Goal: Use online tool/utility: Utilize a website feature to perform a specific function

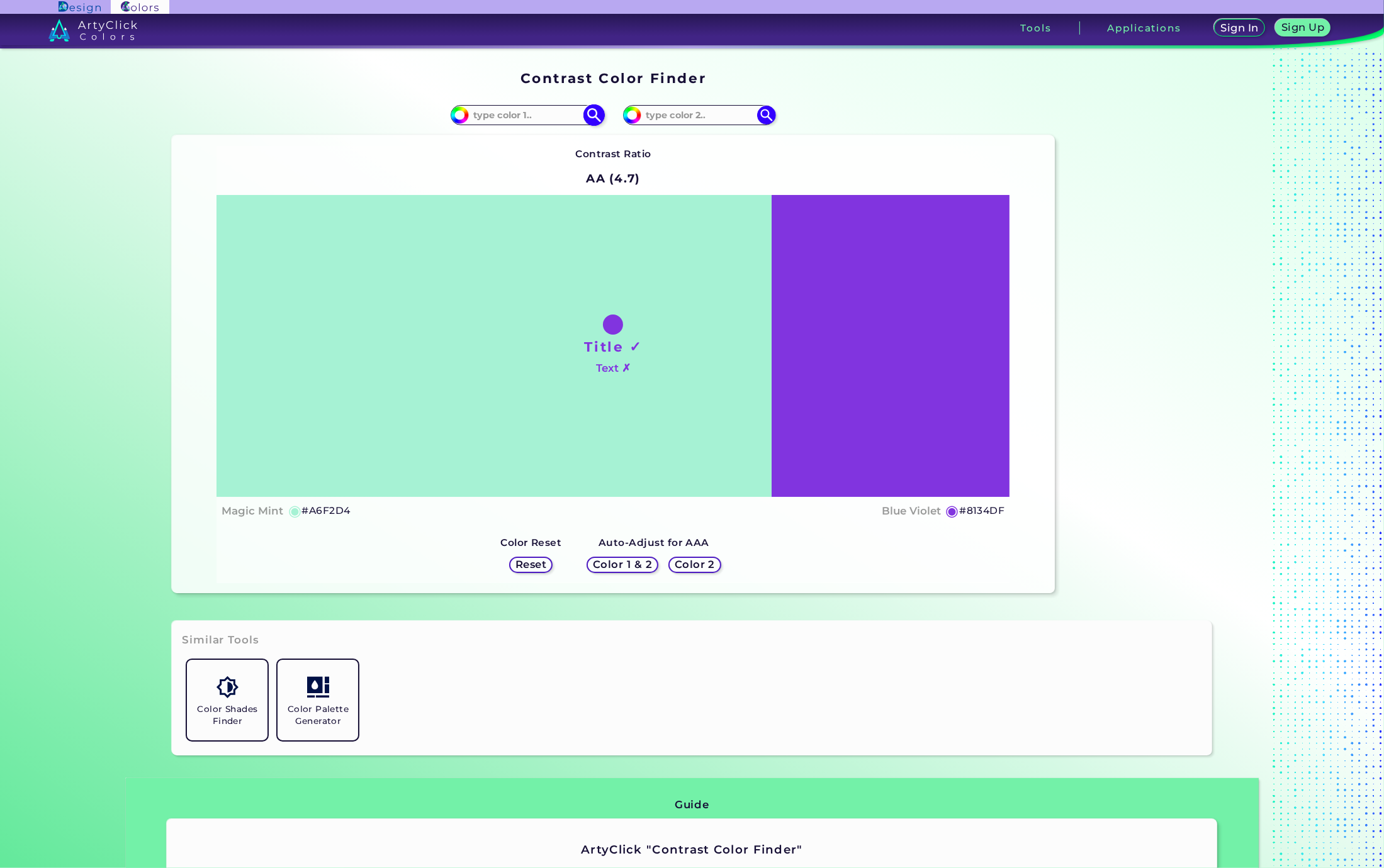
click at [515, 120] on input at bounding box center [527, 116] width 117 height 17
click at [528, 110] on input at bounding box center [527, 116] width 117 height 17
drag, startPoint x: 1196, startPoint y: 348, endPoint x: 1024, endPoint y: 258, distance: 194.1
click at [1196, 348] on div at bounding box center [1139, 331] width 157 height 533
click at [535, 117] on input at bounding box center [527, 116] width 117 height 17
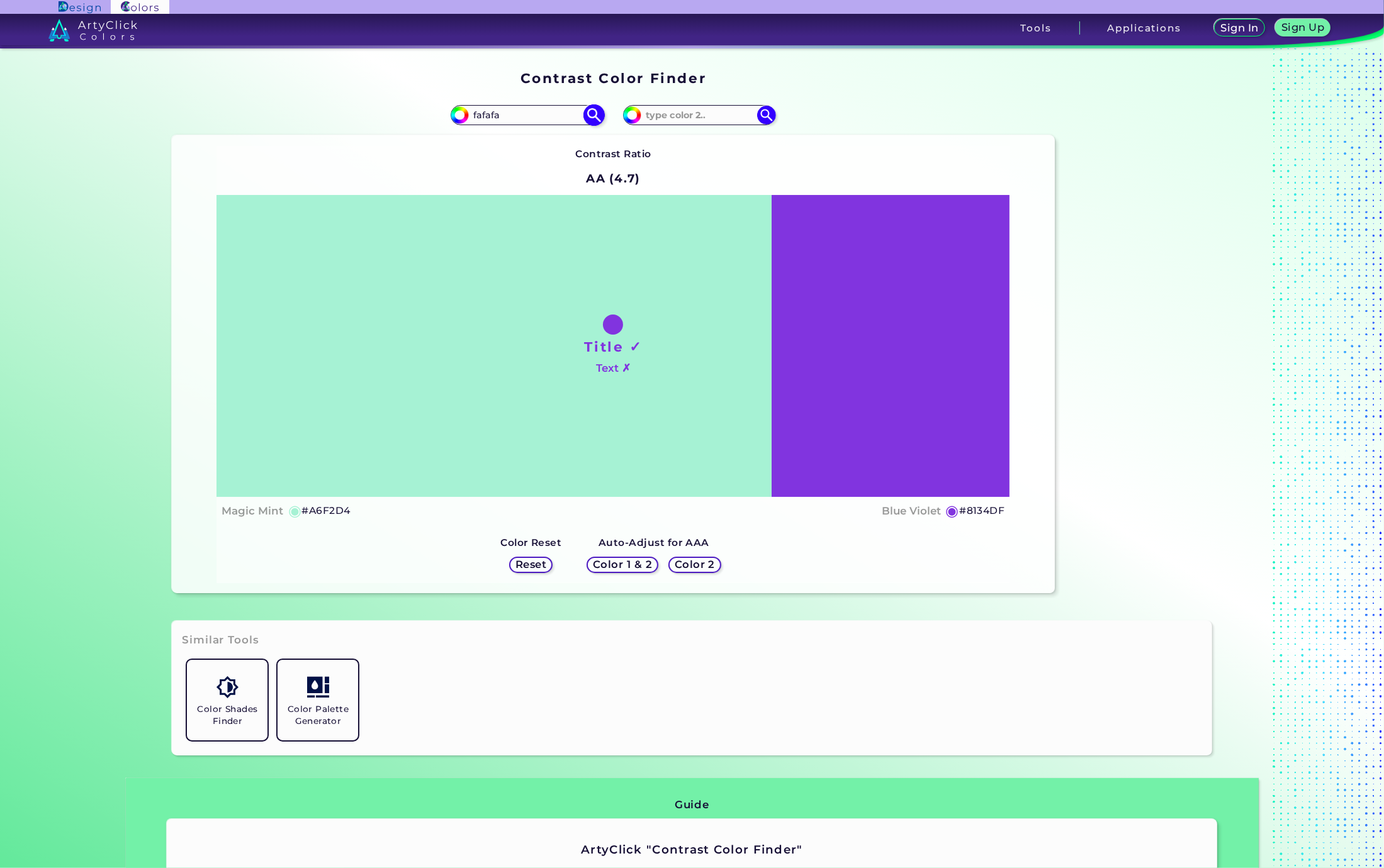
click at [472, 113] on input "fafafa" at bounding box center [527, 116] width 117 height 17
type input "#fafafa"
click at [584, 116] on img at bounding box center [594, 116] width 22 height 22
type input "#fafafa"
type input "#FAFAFA"
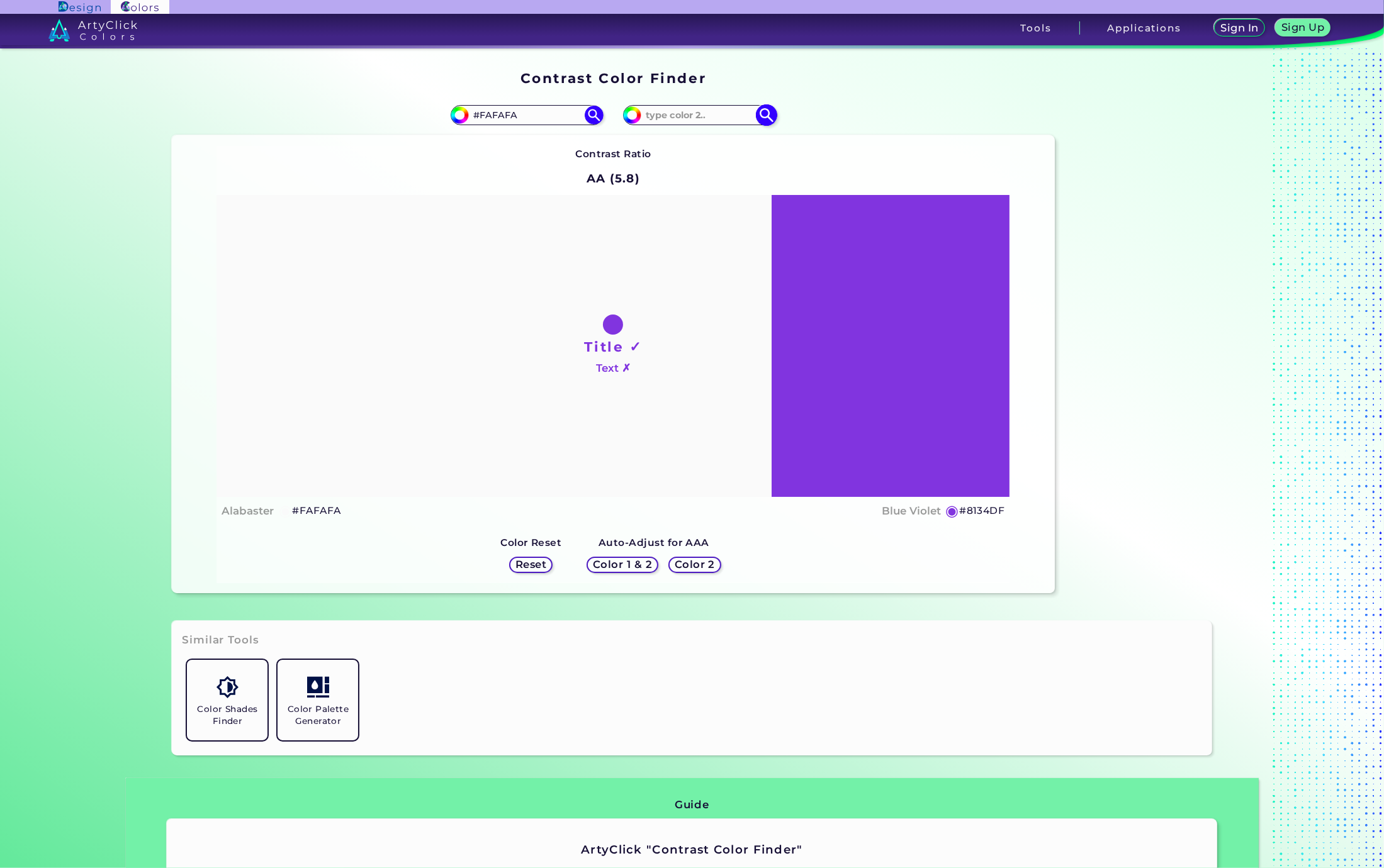
click at [664, 108] on input at bounding box center [700, 116] width 117 height 17
type input "Fa1515"
click at [760, 116] on img at bounding box center [767, 116] width 22 height 22
type input "#fa1515"
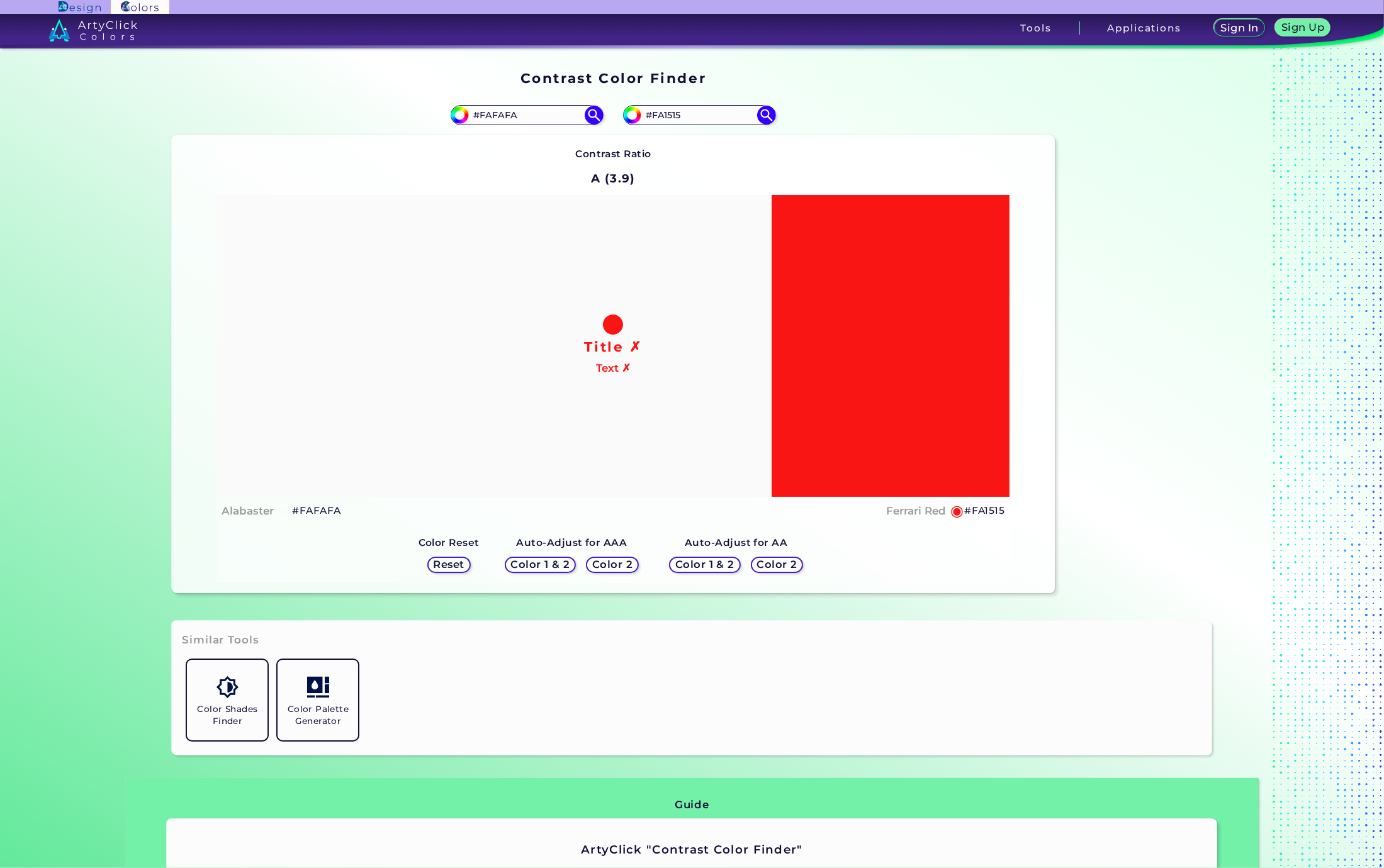
click at [776, 561] on h5 "Color 2" at bounding box center [777, 564] width 37 height 9
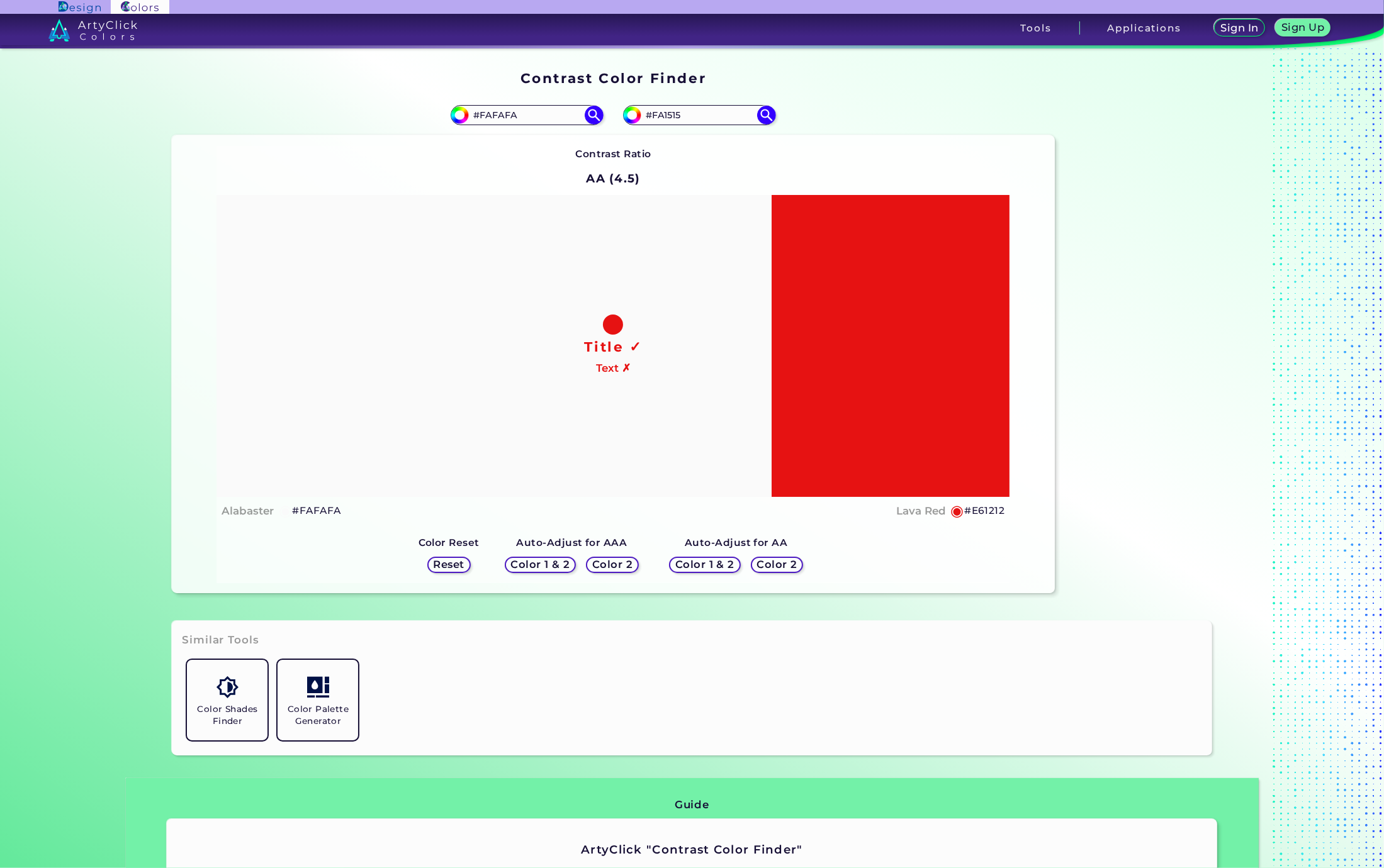
click at [980, 511] on h5 "#E61212" at bounding box center [984, 511] width 40 height 17
click at [675, 113] on input "#FA1515" at bounding box center [700, 116] width 117 height 17
click at [662, 104] on div "#fa1515 #FA1515" at bounding box center [833, 115] width 441 height 40
click at [665, 114] on input "#FA1515" at bounding box center [700, 116] width 117 height 17
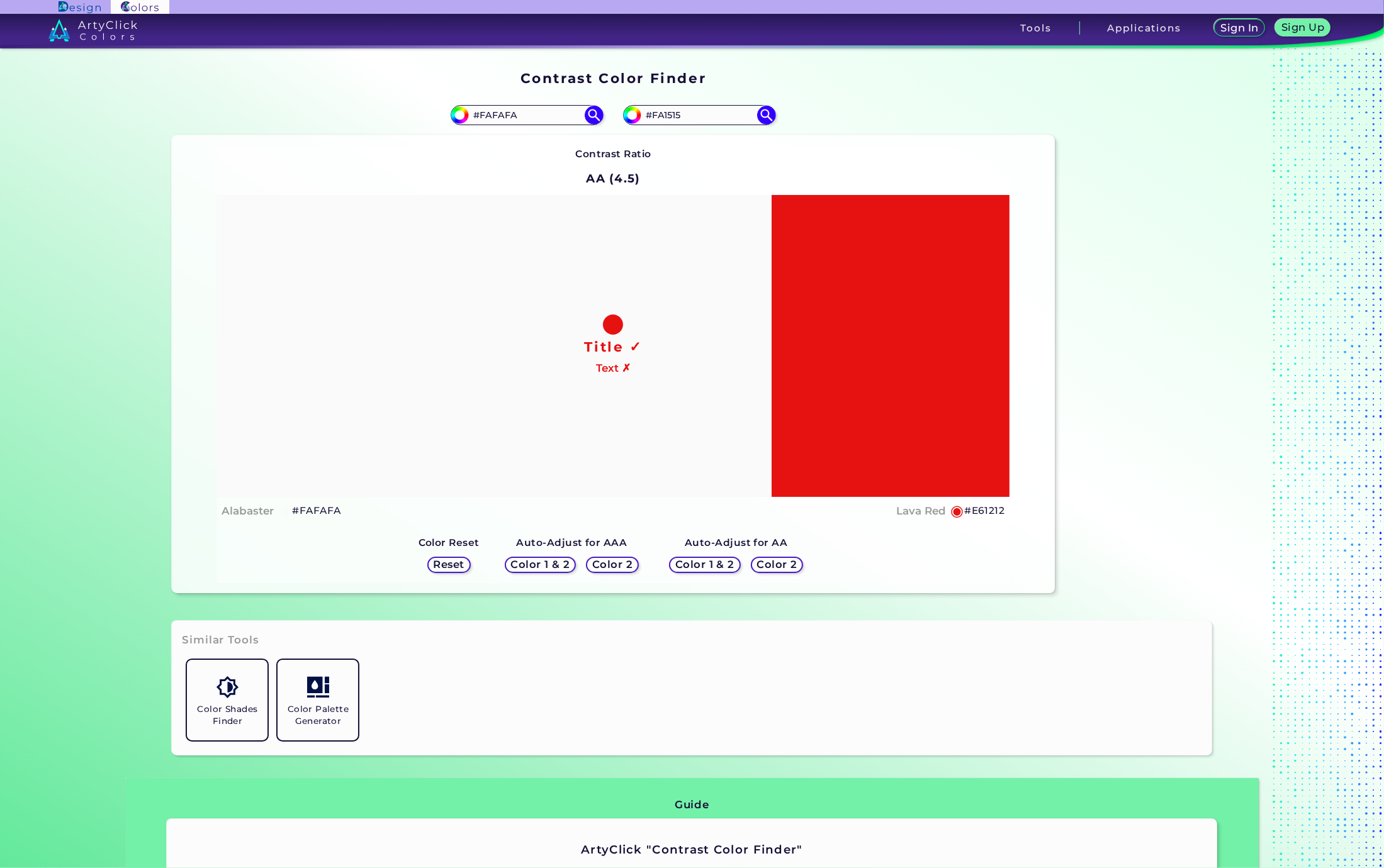
paste input "#E61212"
click at [650, 116] on input "##E61212" at bounding box center [700, 116] width 117 height 17
type input "#E61212"
drag, startPoint x: 521, startPoint y: 114, endPoint x: 402, endPoint y: 105, distance: 119.3
click at [402, 105] on div "#fafafa #FAFAFA" at bounding box center [392, 115] width 441 height 40
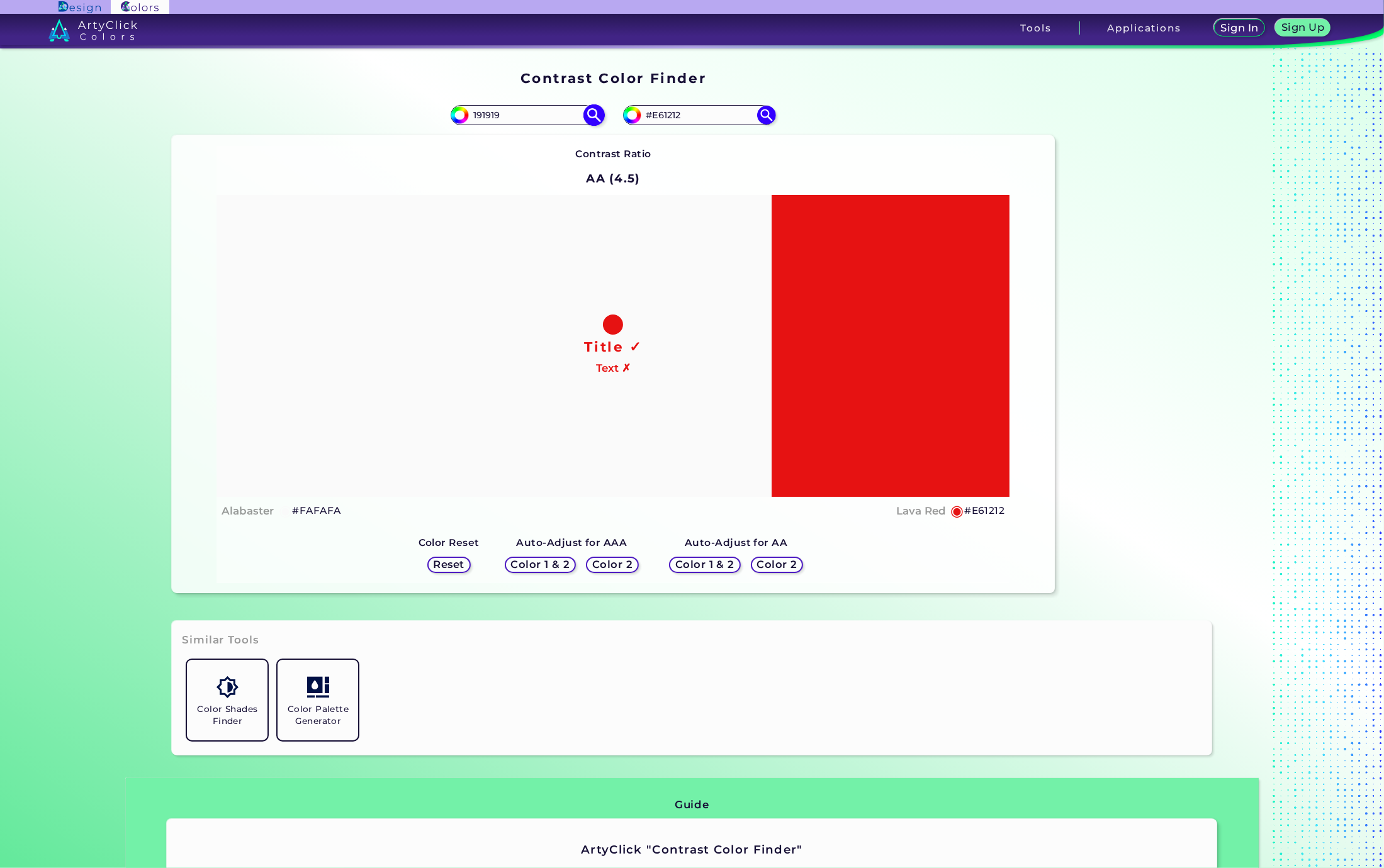
type input "191919"
click at [589, 115] on img at bounding box center [594, 116] width 22 height 22
type input "#191919"
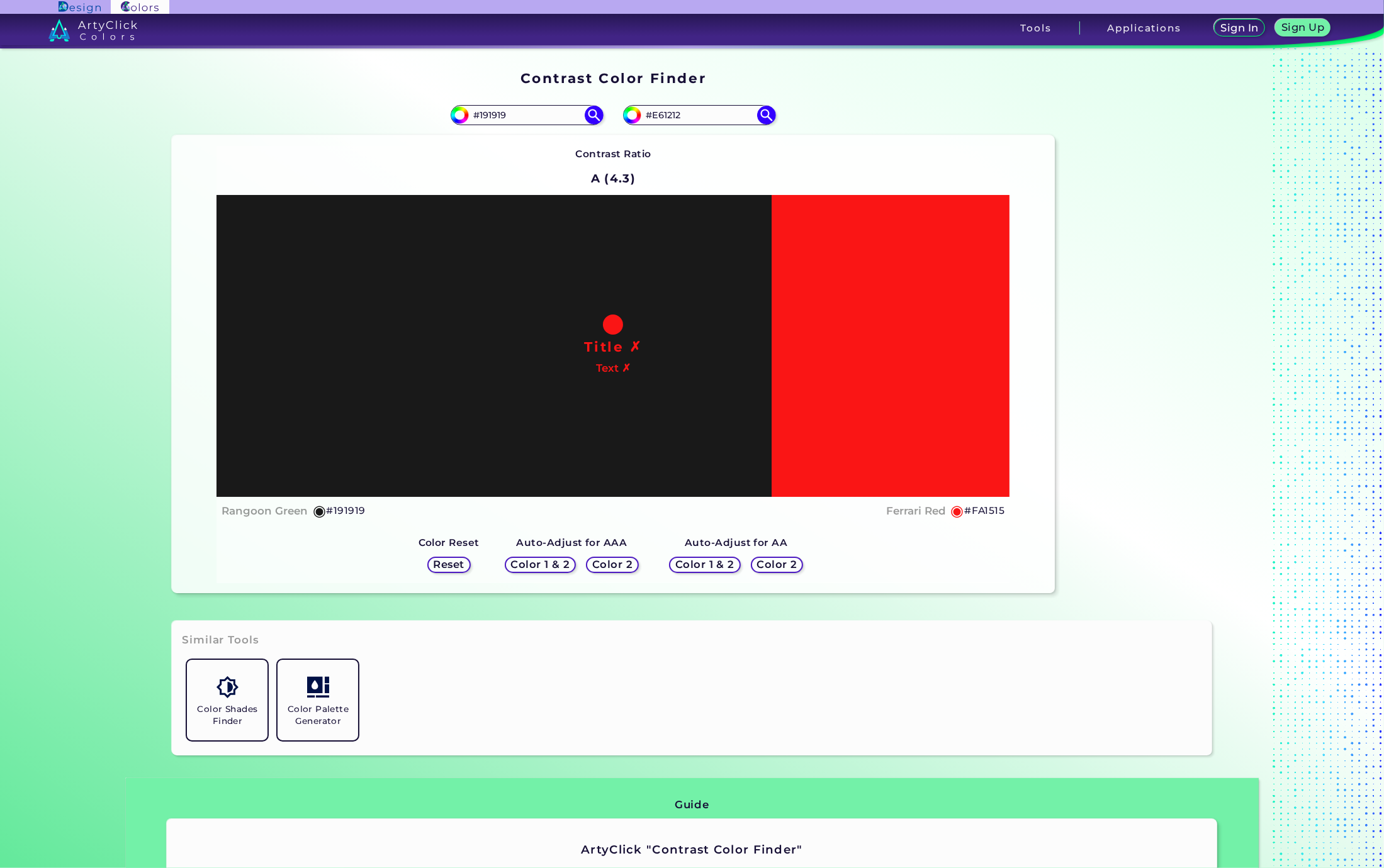
click at [781, 563] on h5 "Color 2" at bounding box center [777, 564] width 37 height 9
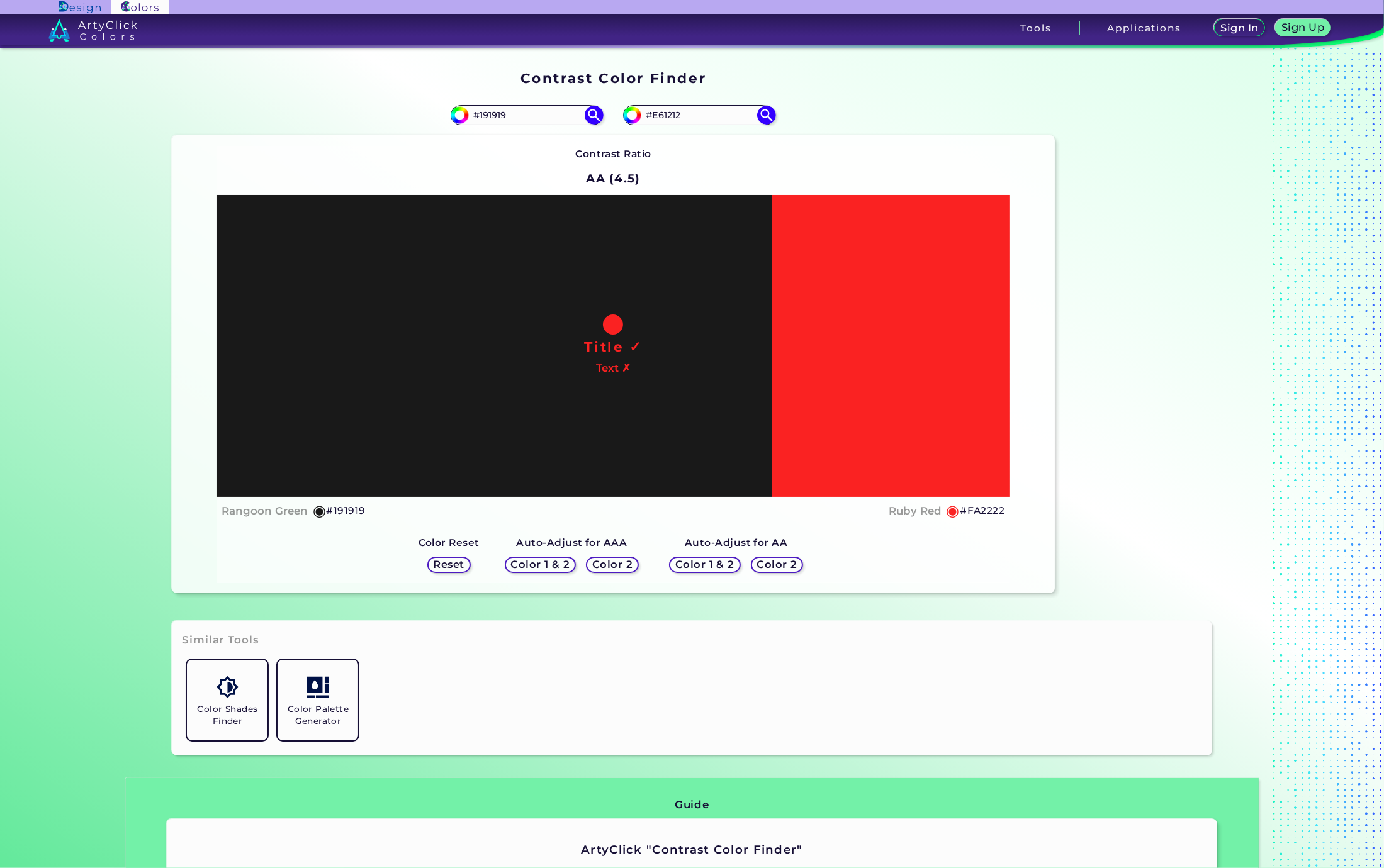
click at [974, 512] on h5 "#FA2222" at bounding box center [981, 511] width 44 height 17
drag, startPoint x: 692, startPoint y: 115, endPoint x: 576, endPoint y: 100, distance: 117.0
click at [579, 100] on section "#191919 #191919 #fa1515 #E61212 Contrast Ratio AA (4.5) Title ✓ Text ✗ ◉ ◉" at bounding box center [613, 343] width 893 height 508
paste input "FA222"
type input "#FA2222"
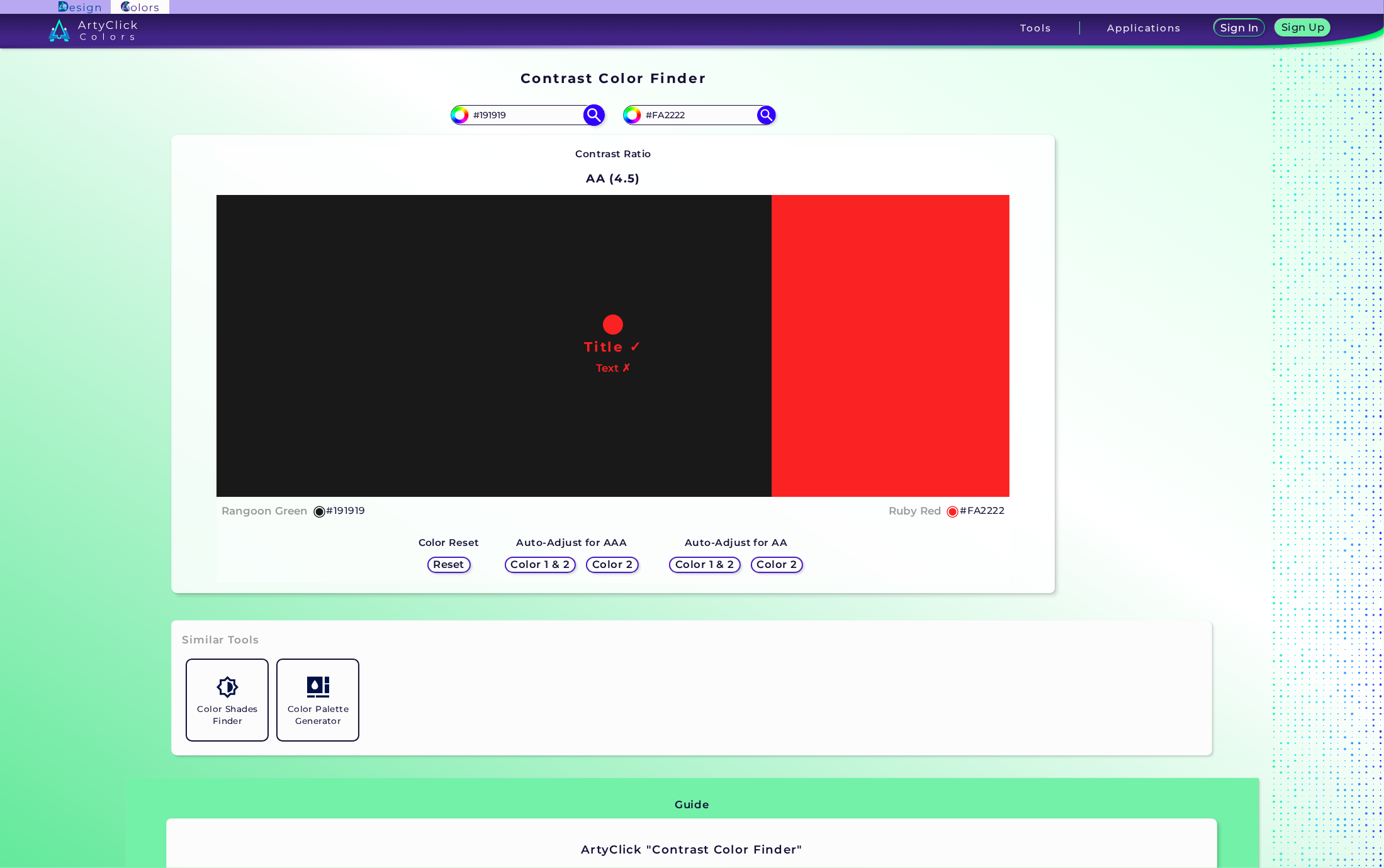
drag, startPoint x: 518, startPoint y: 116, endPoint x: 458, endPoint y: 111, distance: 60.2
click at [460, 111] on div "#191919 #191919" at bounding box center [527, 116] width 152 height 20
click at [543, 118] on input "#191919" at bounding box center [527, 116] width 117 height 17
drag, startPoint x: 476, startPoint y: 112, endPoint x: 538, endPoint y: 113, distance: 62.0
click at [538, 113] on input "#191919" at bounding box center [527, 116] width 117 height 17
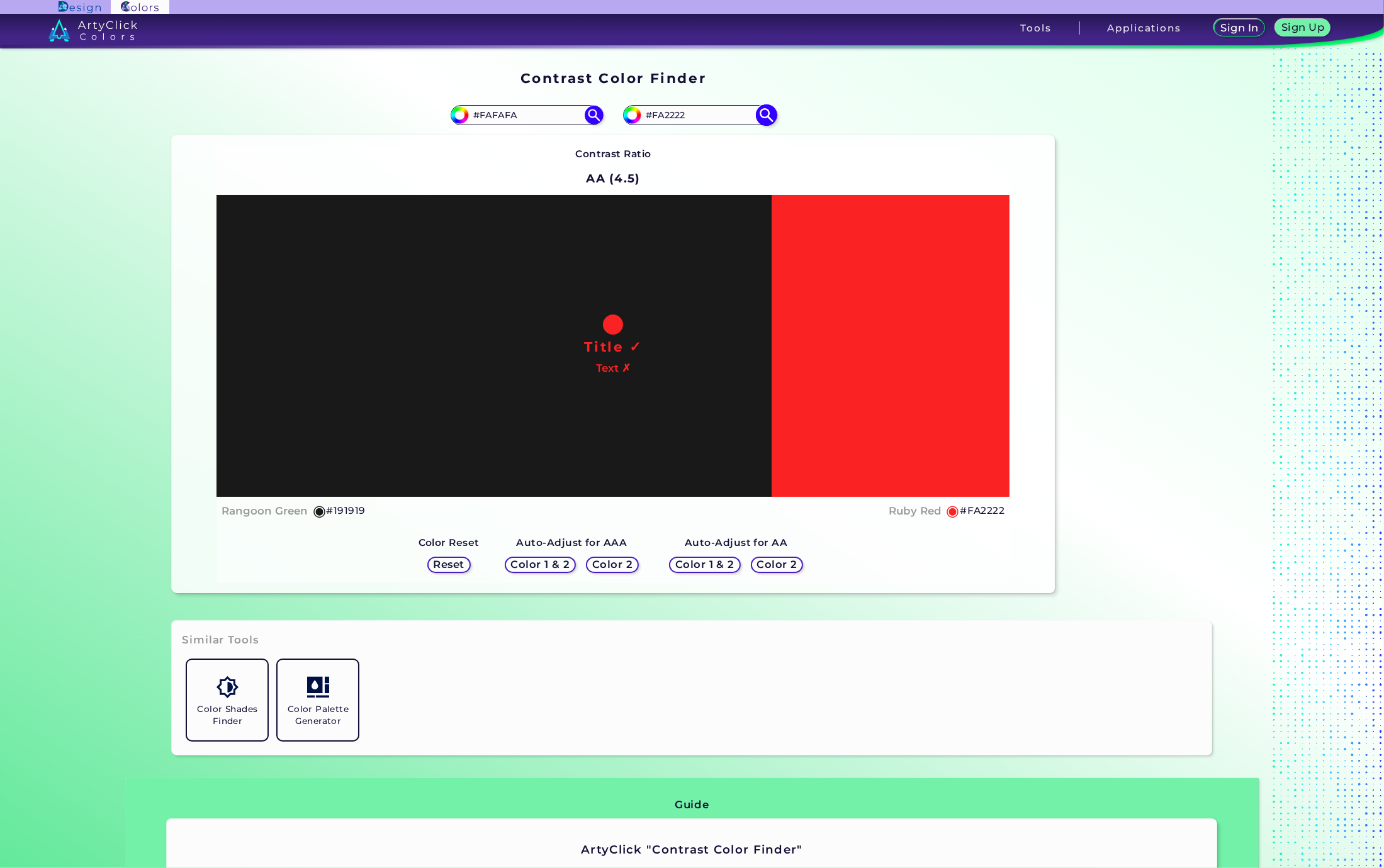
type input "#FAFAFA"
click at [758, 118] on img at bounding box center [767, 116] width 22 height 22
type input "#fa2222"
click at [592, 113] on img at bounding box center [594, 116] width 22 height 22
type input "#fafafa"
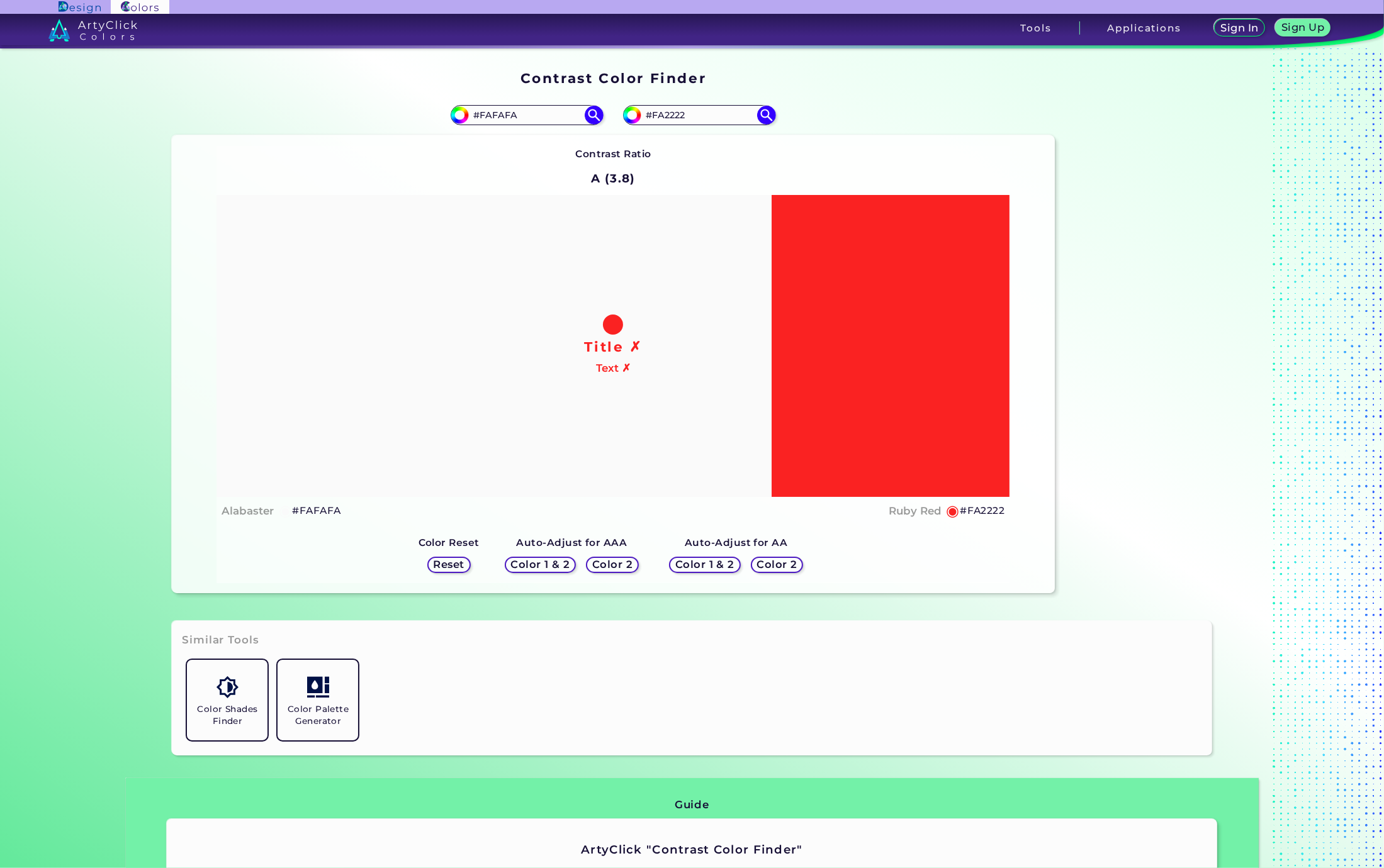
click at [776, 566] on h5 "Color 2" at bounding box center [777, 564] width 37 height 9
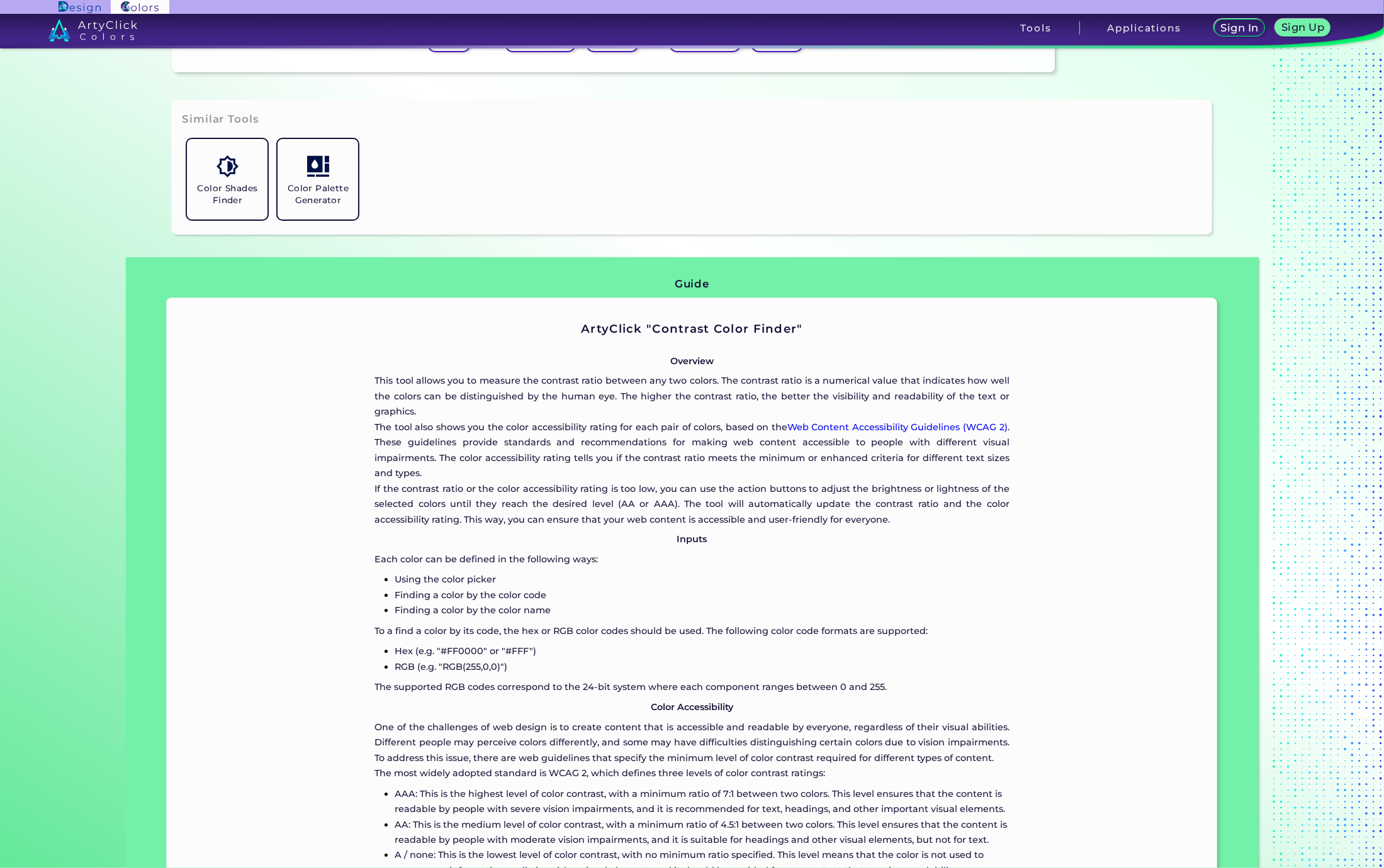
scroll to position [566, 0]
